Goal: Information Seeking & Learning: Learn about a topic

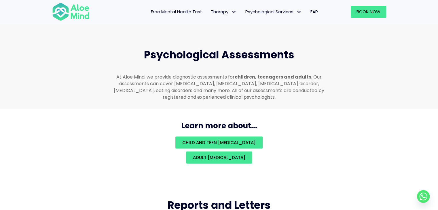
scroll to position [1224, 0]
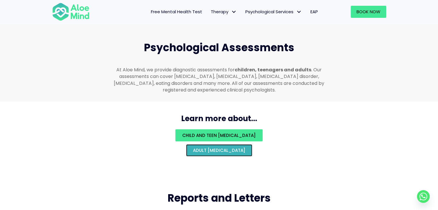
click at [207, 148] on span "Adult psychological assessment" at bounding box center [219, 151] width 52 height 6
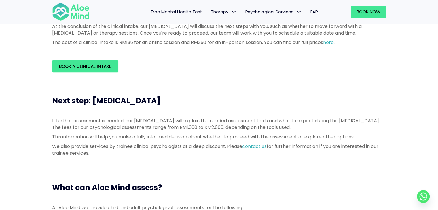
scroll to position [202, 0]
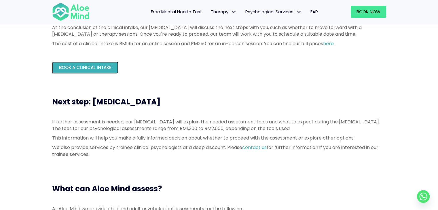
click at [82, 69] on span "Book a Clinical Intake" at bounding box center [85, 68] width 52 height 6
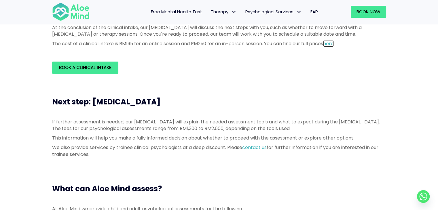
click at [334, 42] on link "here" at bounding box center [328, 43] width 11 height 7
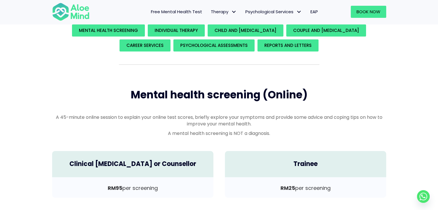
scroll to position [144, 0]
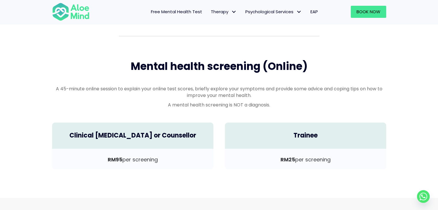
click at [176, 17] on link "Free Mental Health Test" at bounding box center [177, 12] width 60 height 12
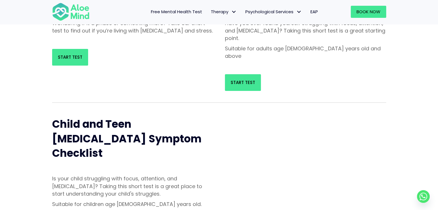
scroll to position [115, 0]
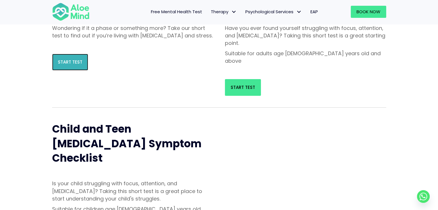
click at [71, 65] on span "Start Test" at bounding box center [70, 62] width 25 height 6
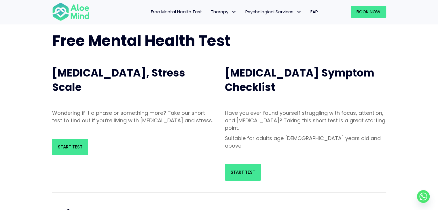
scroll to position [29, 0]
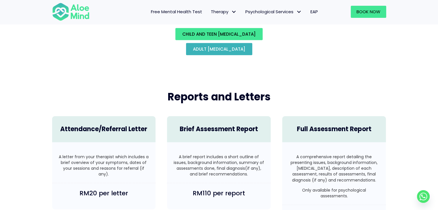
scroll to position [1326, 0]
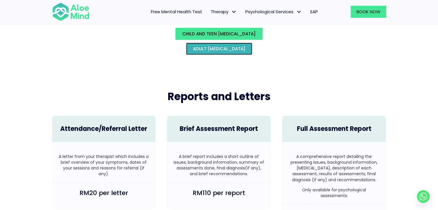
click at [228, 46] on span "Adult [MEDICAL_DATA]" at bounding box center [219, 49] width 52 height 6
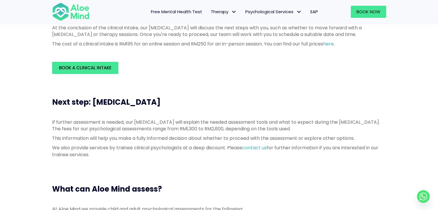
scroll to position [202, 0]
click at [94, 62] on link "Book a Clinical Intake" at bounding box center [85, 68] width 66 height 12
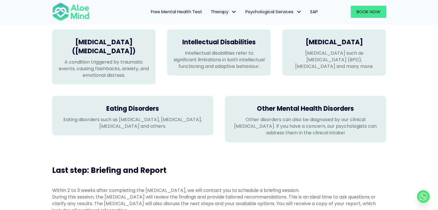
scroll to position [490, 0]
click at [178, 130] on p "Eating disorders such as [MEDICAL_DATA], [MEDICAL_DATA], [MEDICAL_DATA] and oth…" at bounding box center [133, 123] width 150 height 13
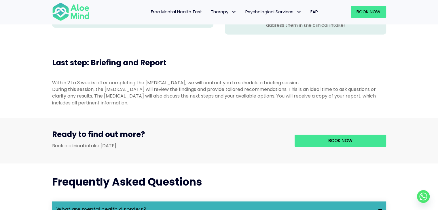
scroll to position [605, 0]
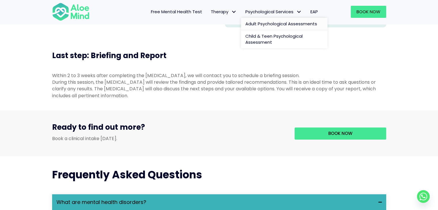
click at [260, 23] on span "Adult Psychological Assessments" at bounding box center [282, 24] width 72 height 6
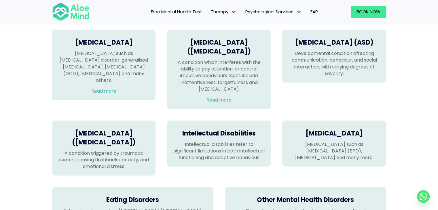
scroll to position [404, 0]
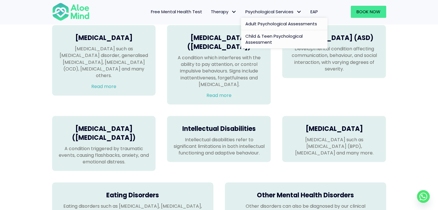
click at [252, 36] on span "Child & Teen Psychological Assessment" at bounding box center [274, 39] width 57 height 12
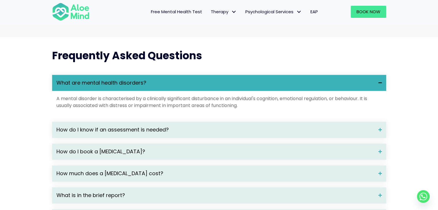
scroll to position [807, 0]
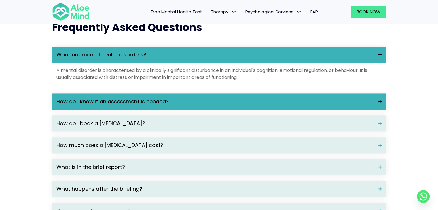
click at [215, 100] on span "How do I know if an assessment is needed?" at bounding box center [215, 101] width 318 height 7
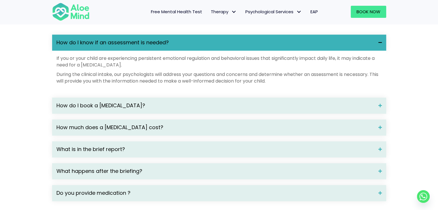
scroll to position [894, 0]
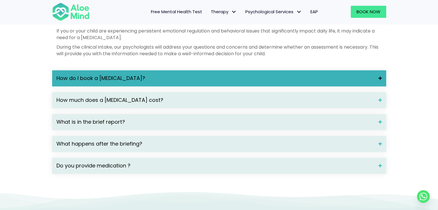
click at [379, 79] on span at bounding box center [378, 78] width 8 height 4
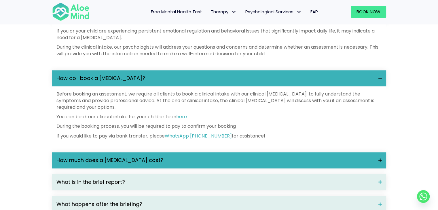
click at [178, 157] on span "How much does a [MEDICAL_DATA] cost?" at bounding box center [215, 160] width 318 height 7
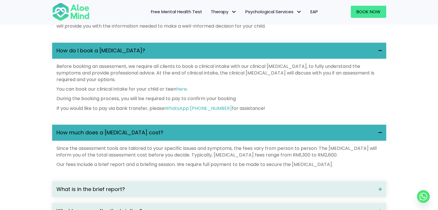
scroll to position [922, 0]
